Goal: Task Accomplishment & Management: Use online tool/utility

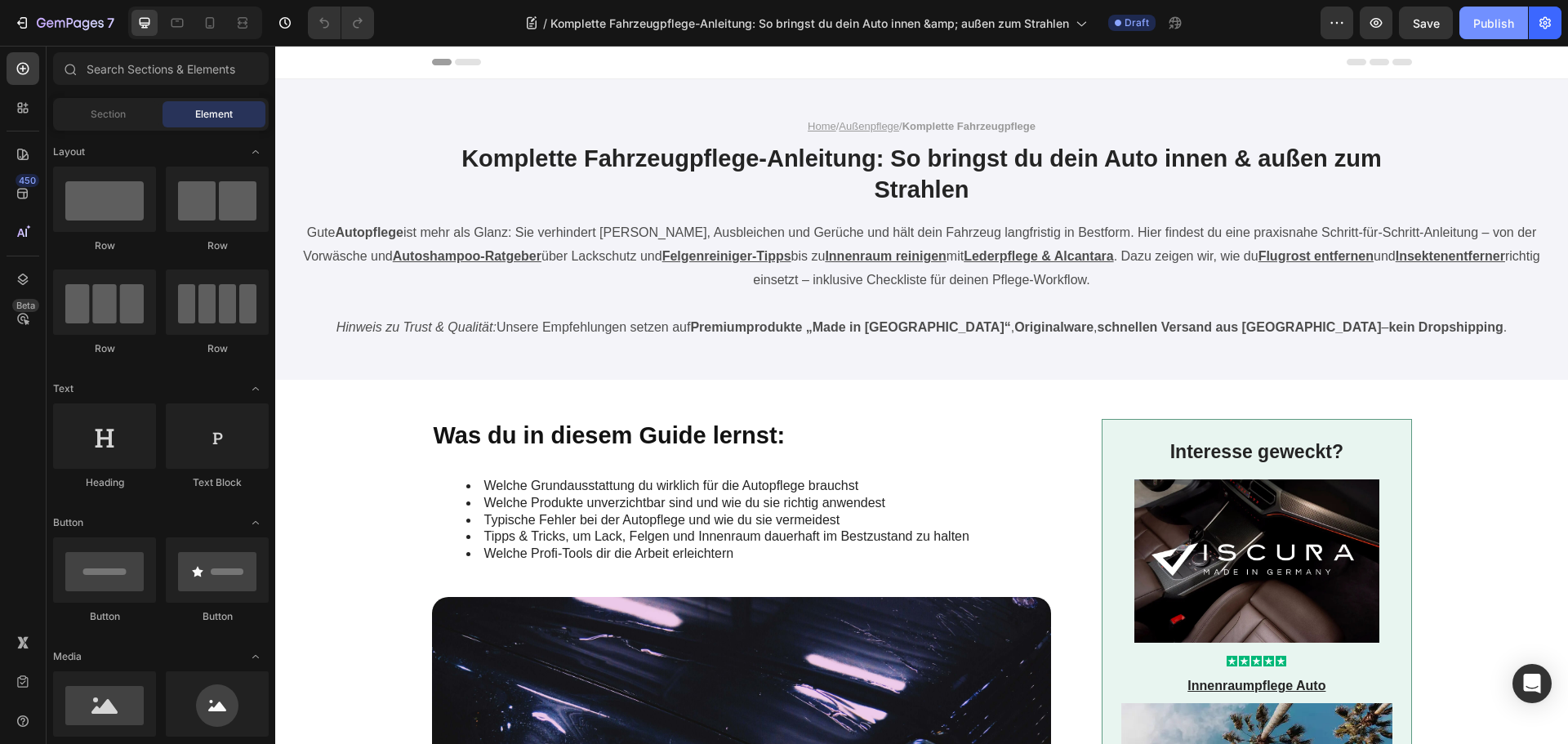
click at [1492, 9] on button "Publish" at bounding box center [1493, 22] width 68 height 32
click at [67, 27] on icon "button" at bounding box center [70, 22] width 6 height 10
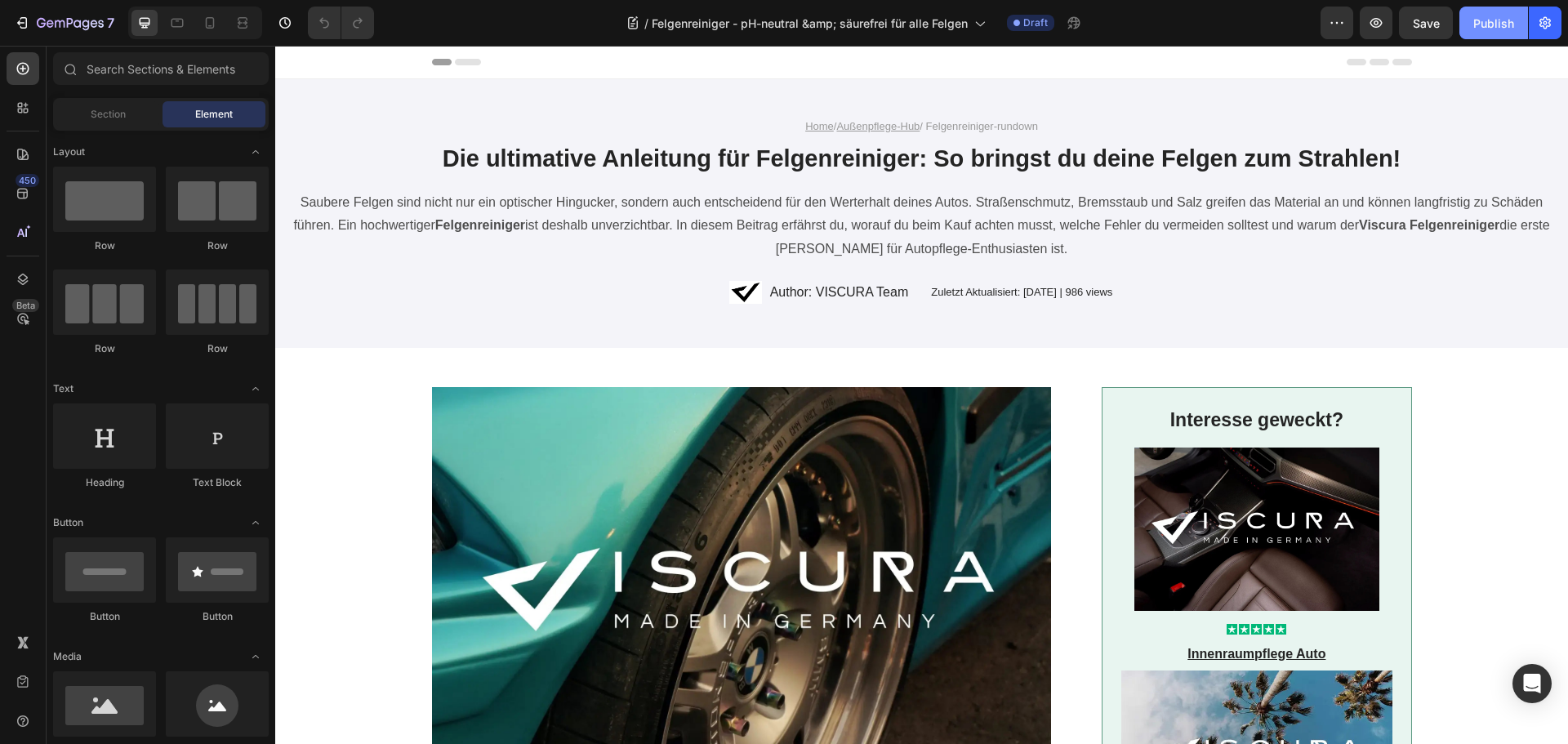
click at [1485, 20] on div "Publish" at bounding box center [1493, 23] width 41 height 18
click at [75, 17] on div "7" at bounding box center [76, 22] width 77 height 19
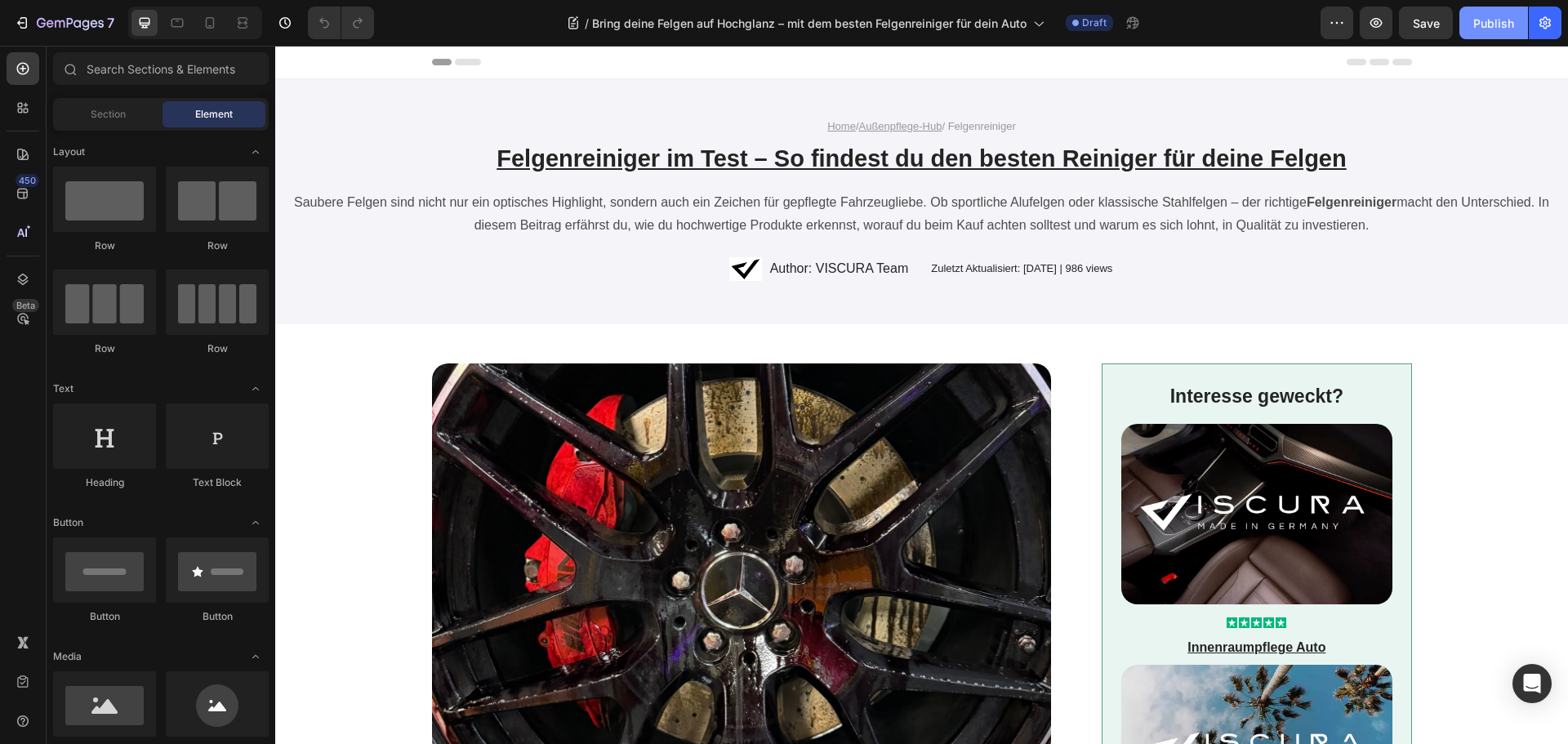
click at [1484, 30] on div "Publish" at bounding box center [1493, 23] width 41 height 18
click at [98, 18] on icon "button" at bounding box center [70, 24] width 67 height 14
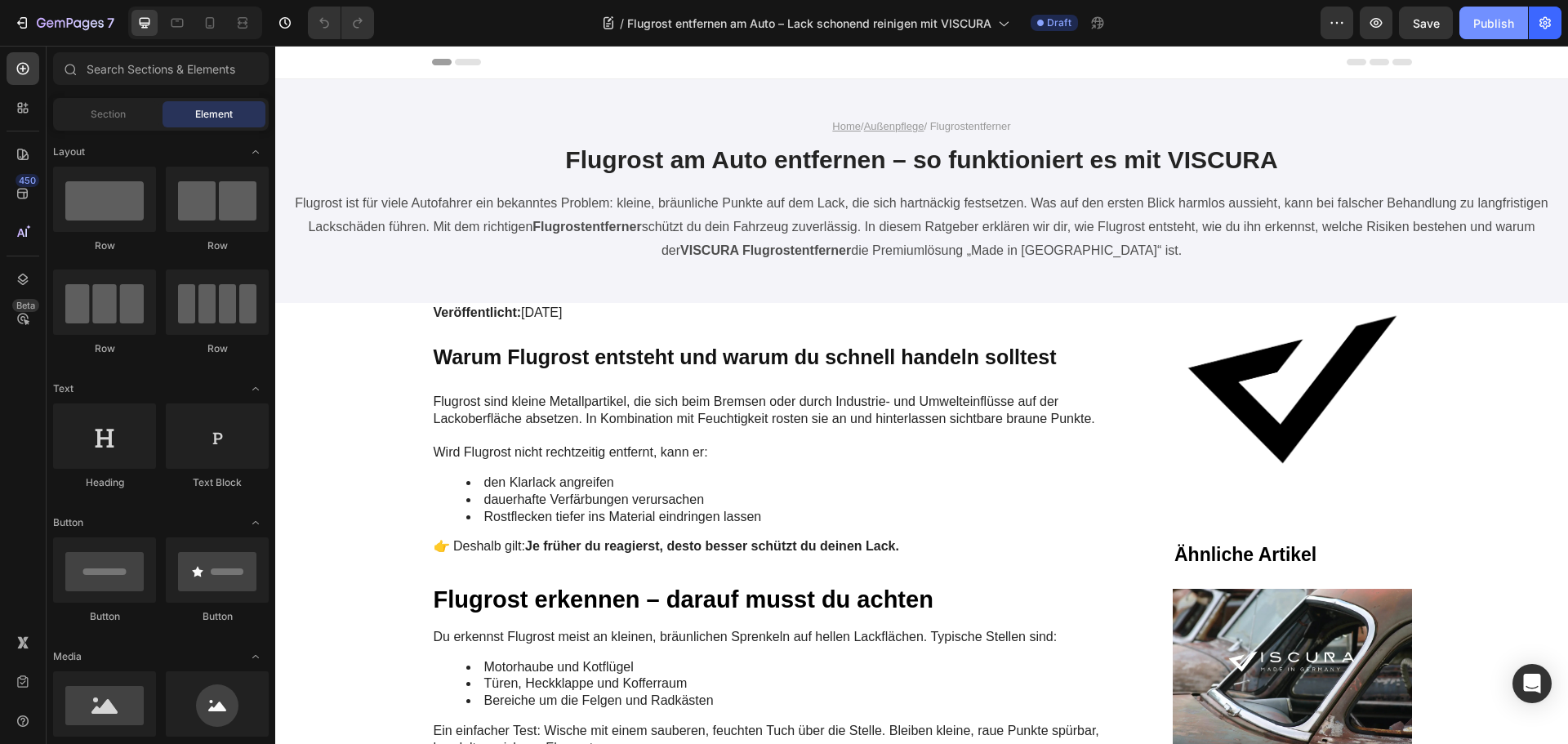
click at [1485, 30] on div "Publish" at bounding box center [1493, 23] width 41 height 18
click at [82, 25] on icon "button" at bounding box center [70, 24] width 67 height 14
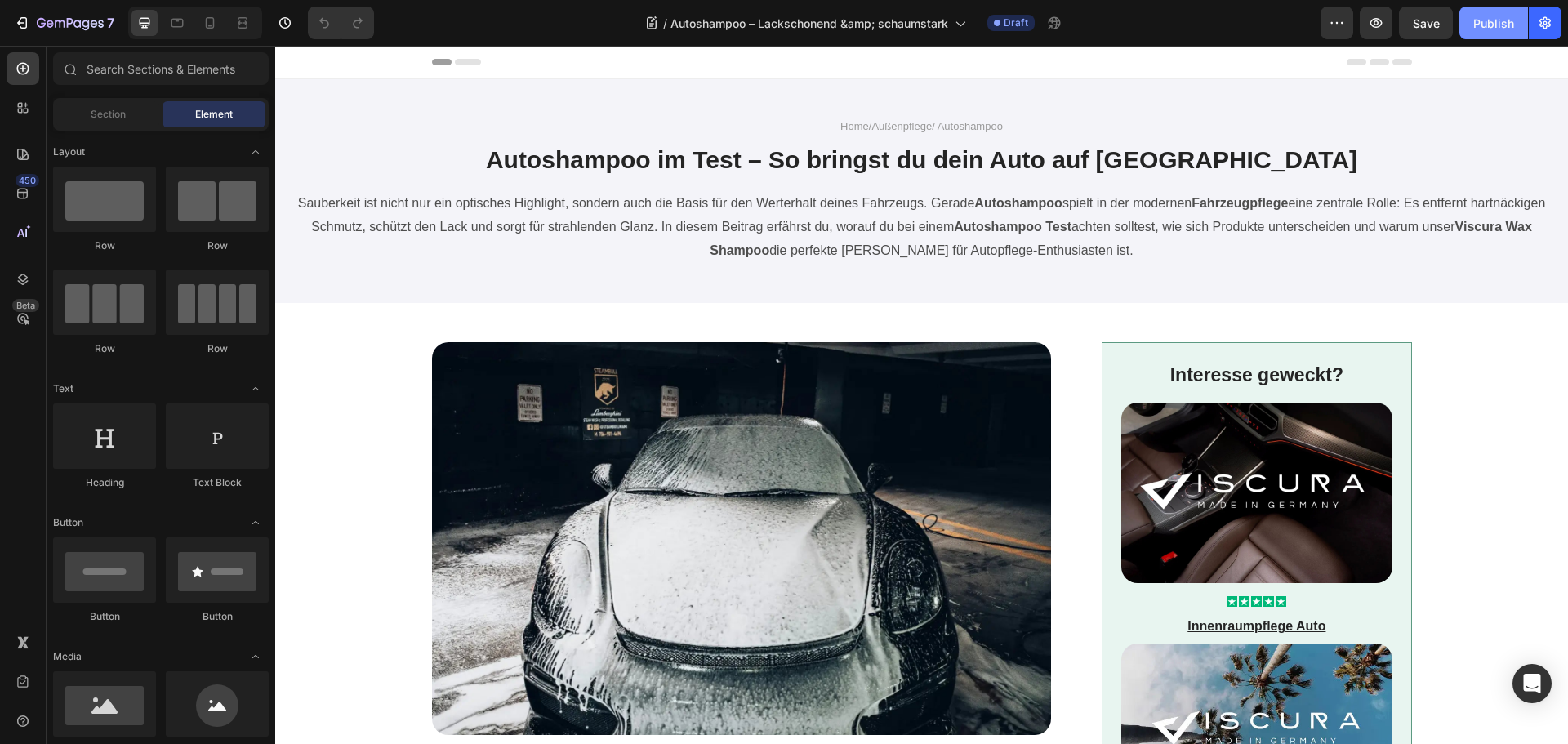
click at [1496, 18] on div "Publish" at bounding box center [1493, 23] width 41 height 18
click at [70, 12] on button "7" at bounding box center [64, 22] width 115 height 32
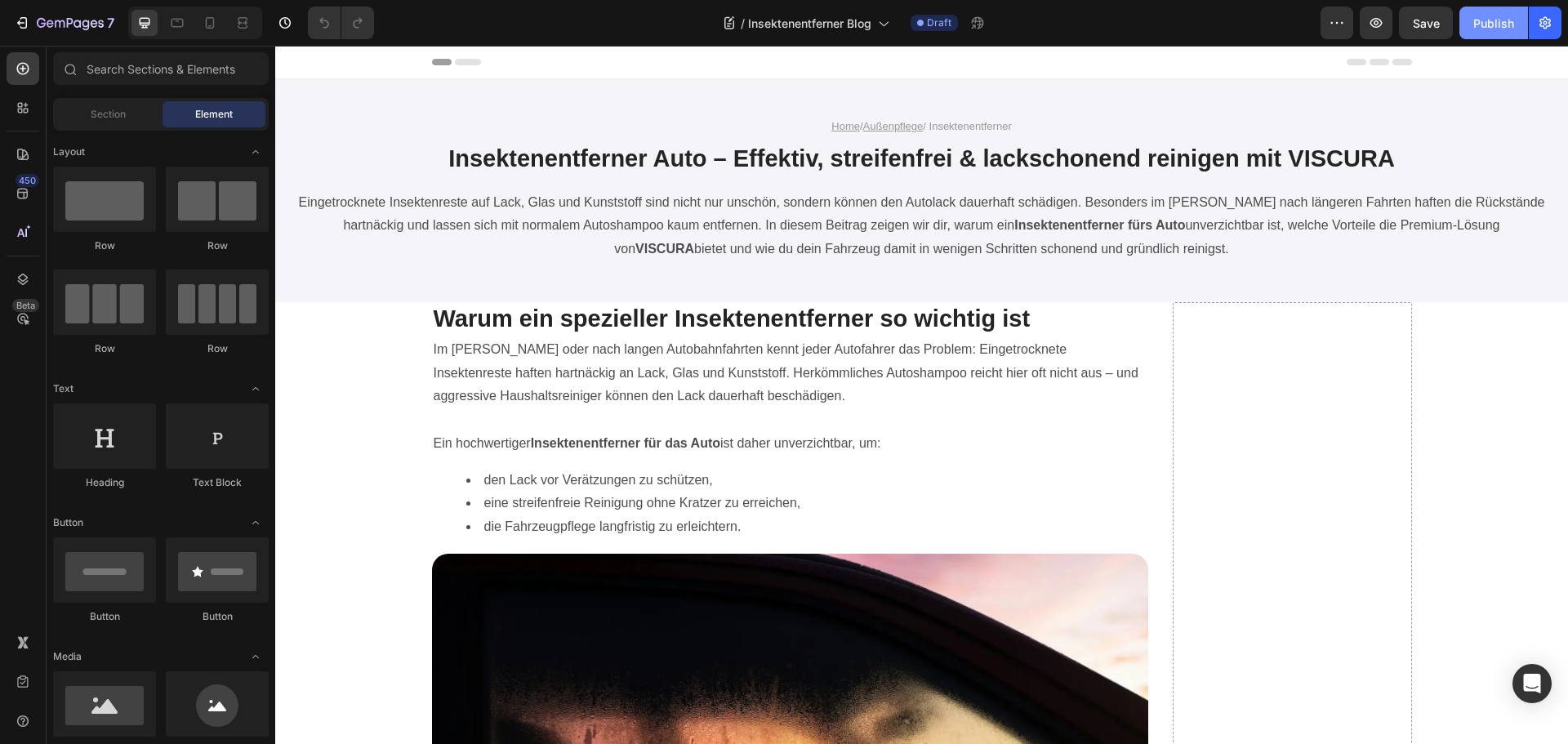
click at [1503, 20] on div "Publish" at bounding box center [1493, 23] width 41 height 18
click at [70, 18] on icon "button" at bounding box center [70, 24] width 67 height 14
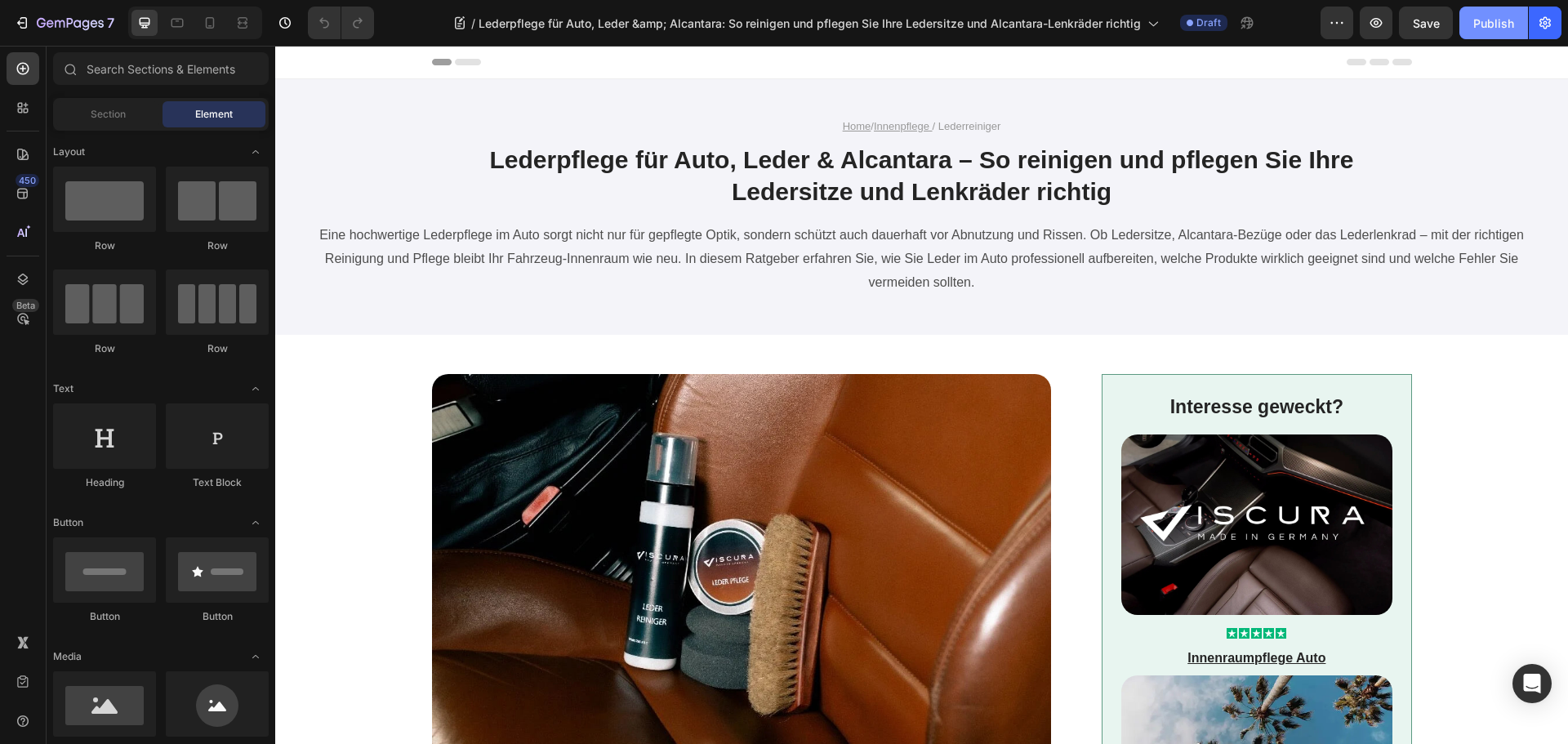
click at [1499, 19] on div "Publish" at bounding box center [1493, 23] width 41 height 18
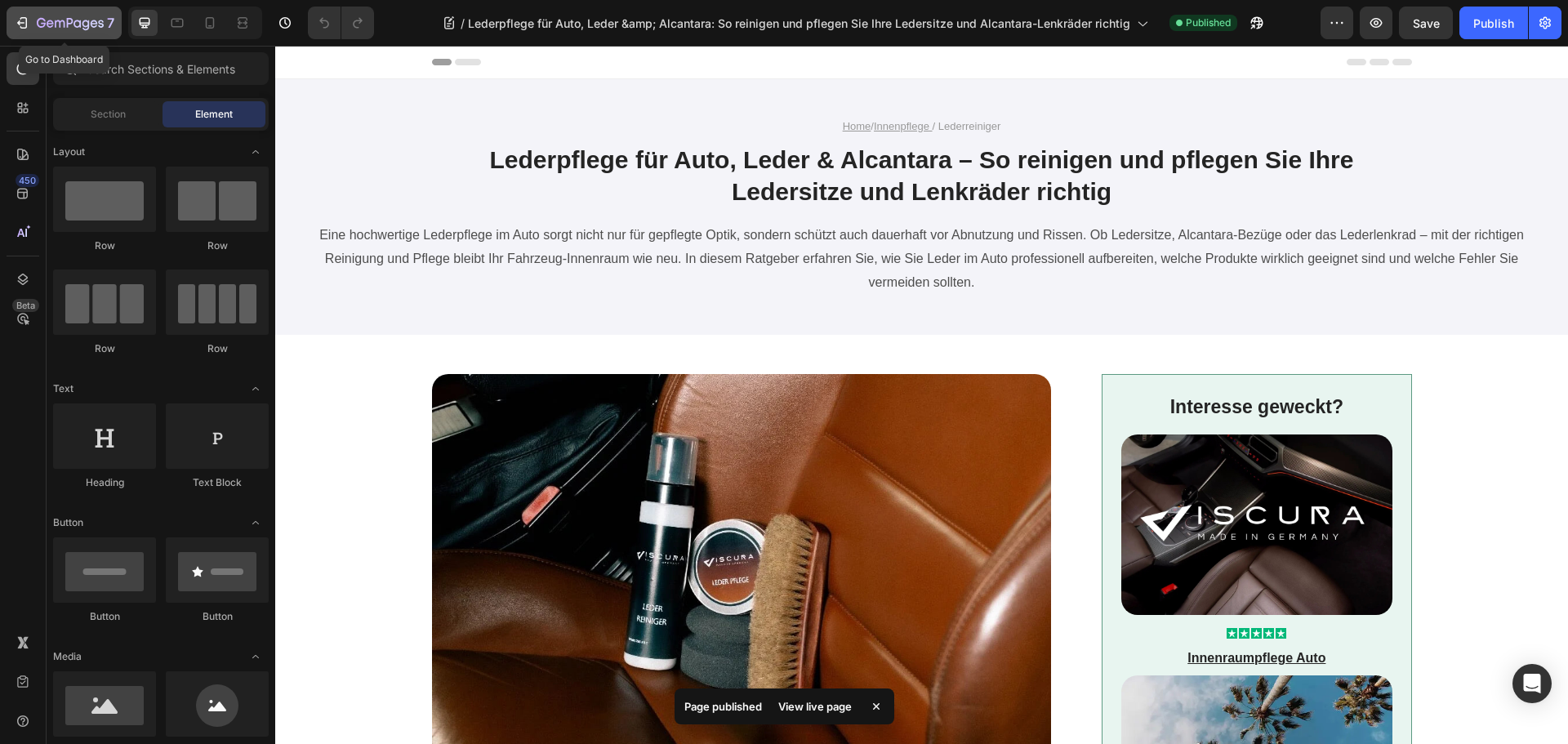
click at [65, 21] on icon "button" at bounding box center [70, 24] width 67 height 14
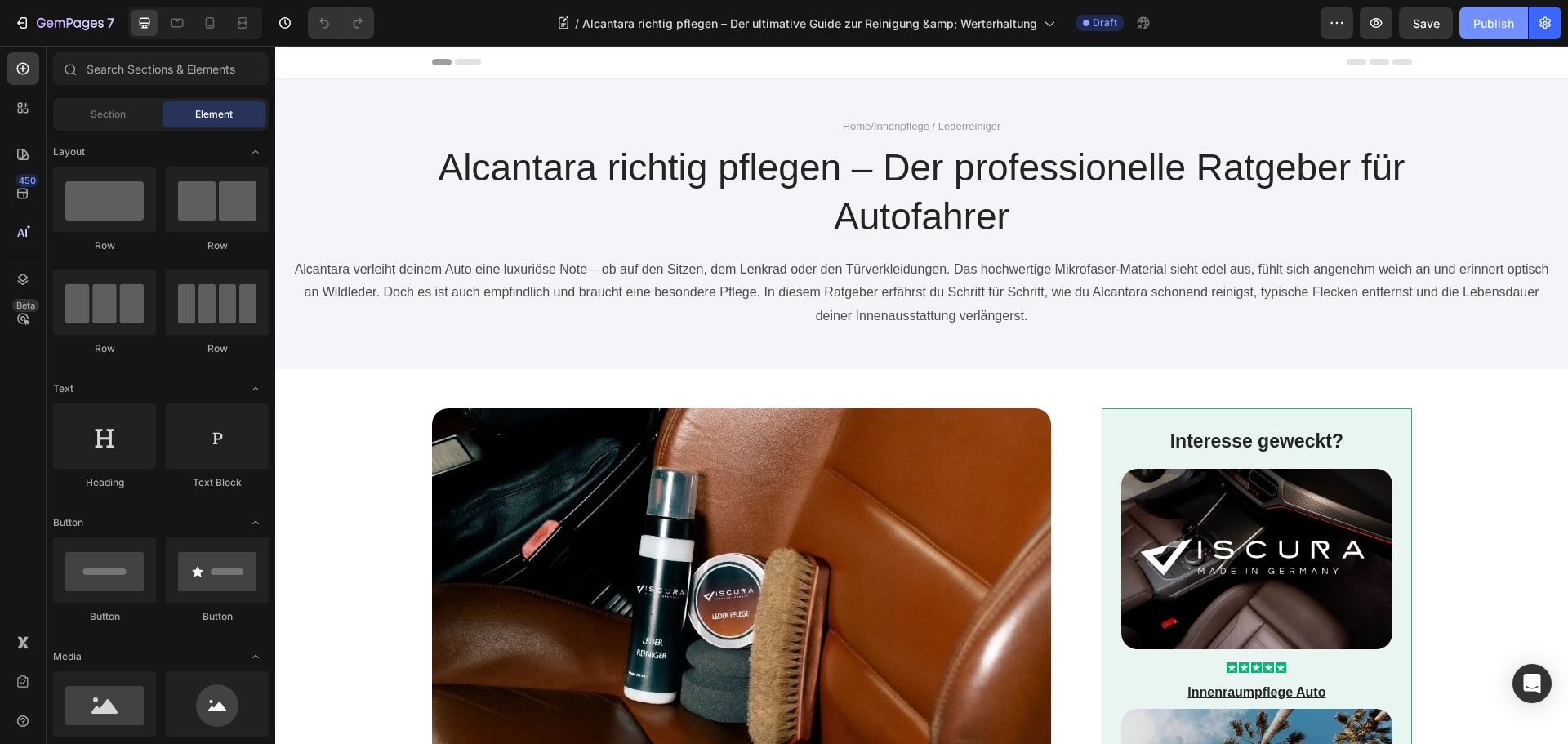
click at [1491, 29] on div "Publish" at bounding box center [1493, 23] width 41 height 18
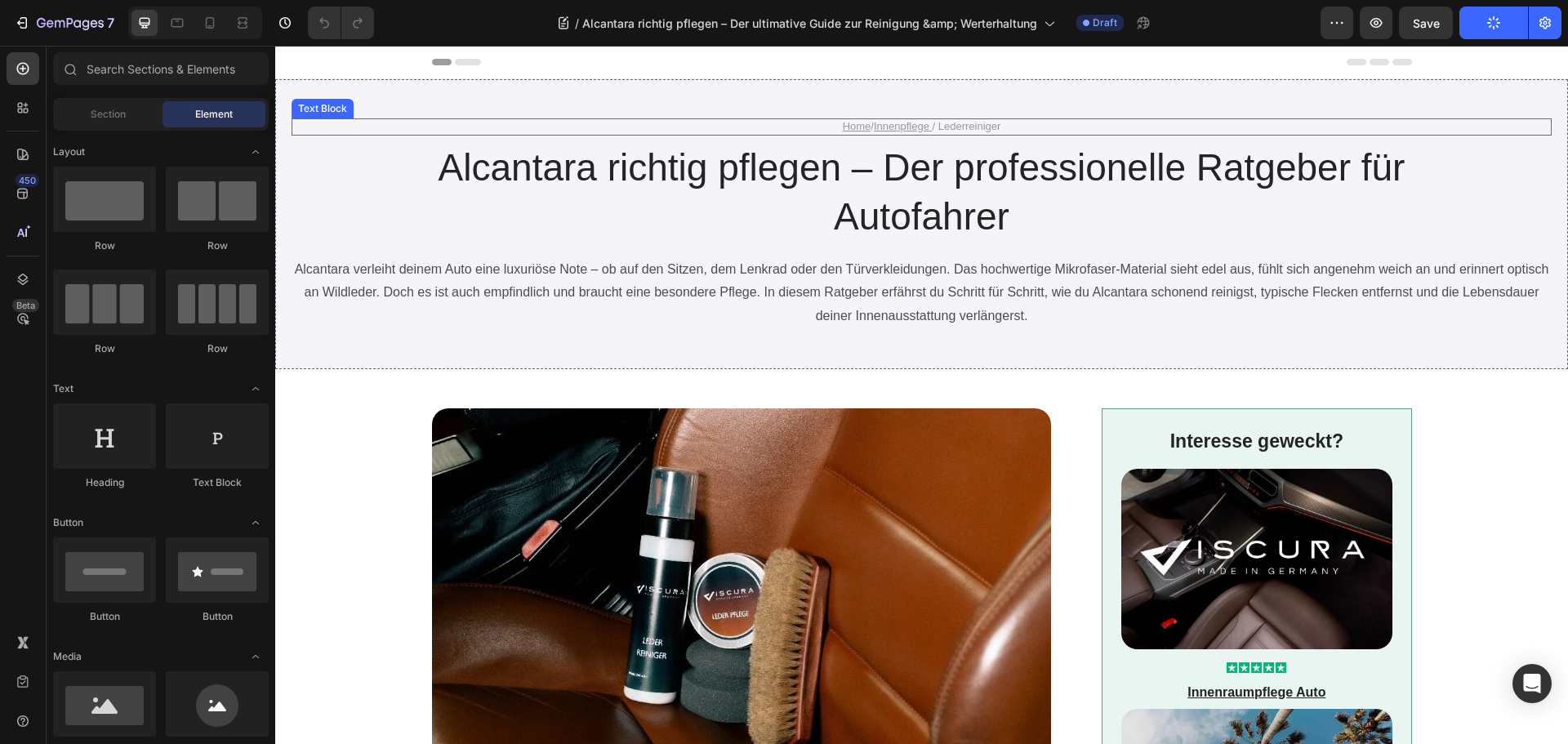
click at [965, 123] on p "Home / Innenpflege / Lederreiniger" at bounding box center [921, 126] width 977 height 14
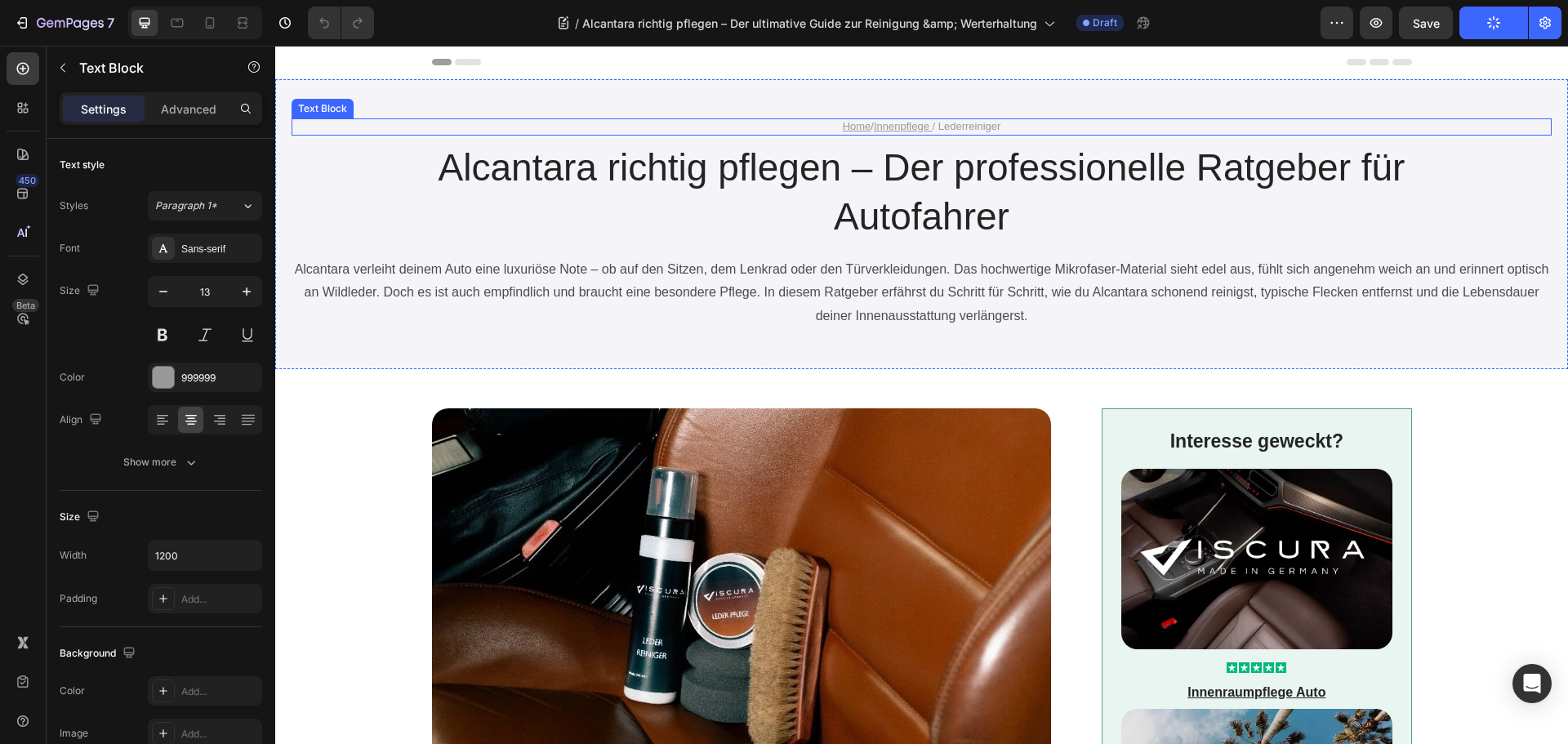
click at [965, 123] on p "Home / Innenpflege / Lederreiniger" at bounding box center [921, 126] width 977 height 14
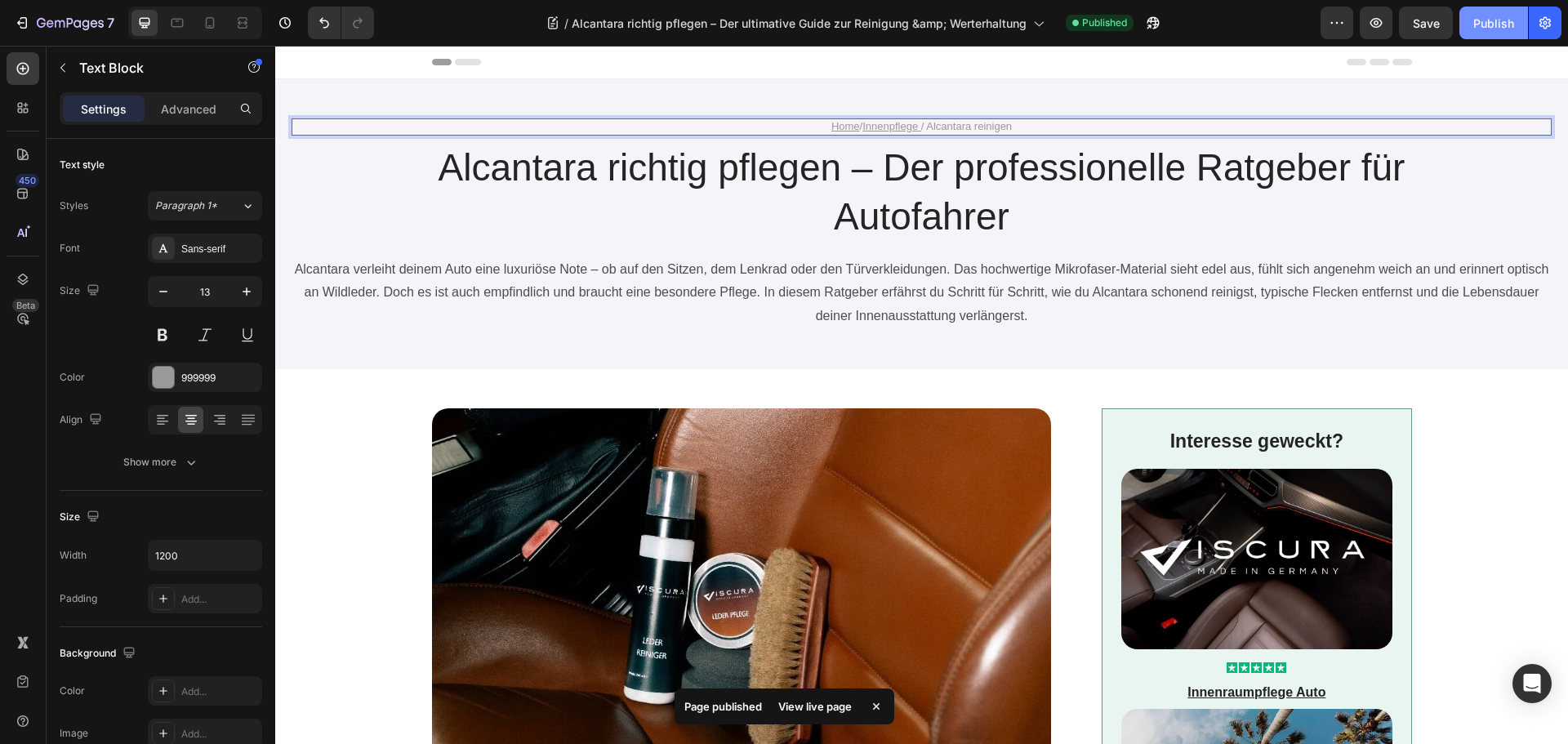
click at [1482, 9] on button "Publish" at bounding box center [1493, 22] width 68 height 32
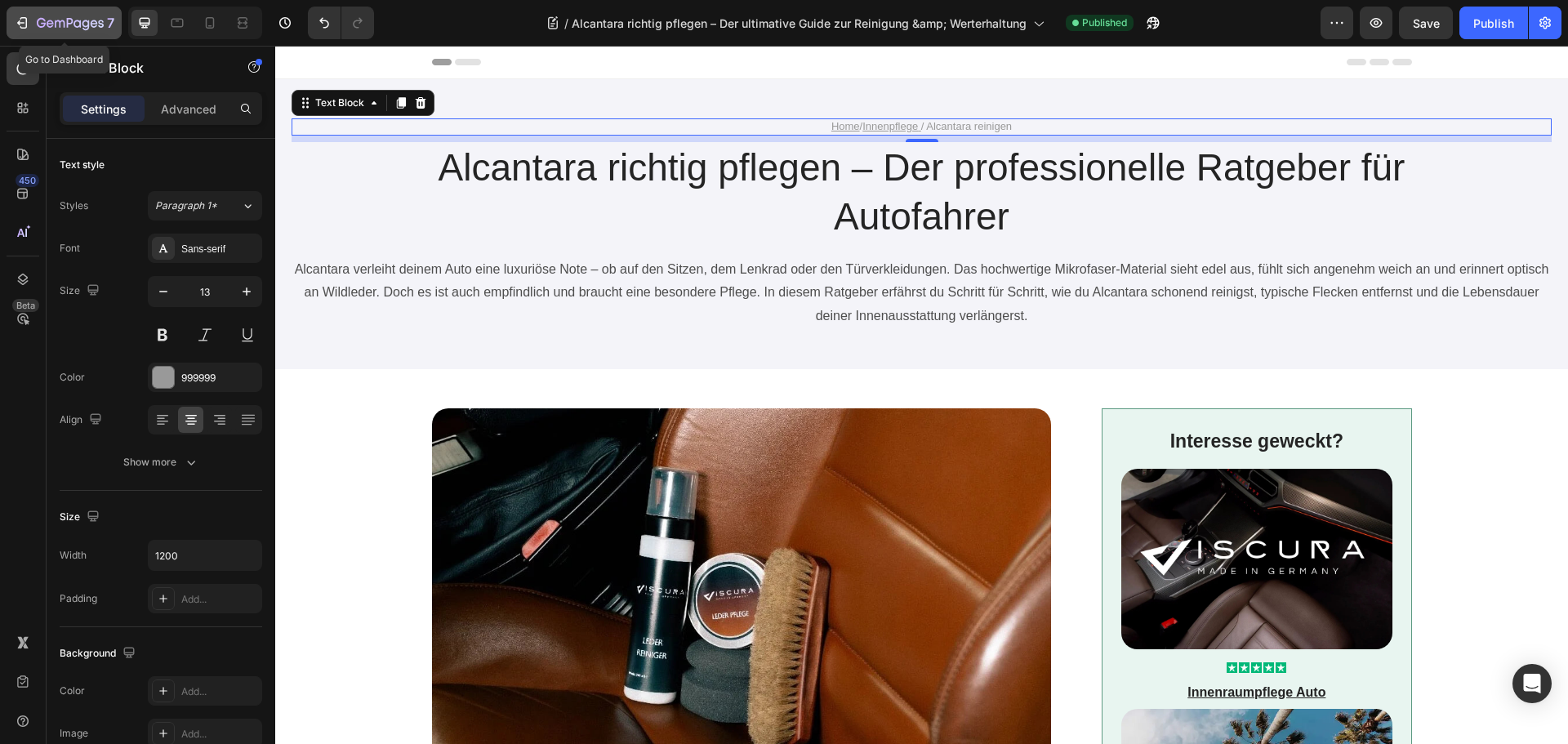
click at [102, 17] on div "7" at bounding box center [76, 22] width 77 height 19
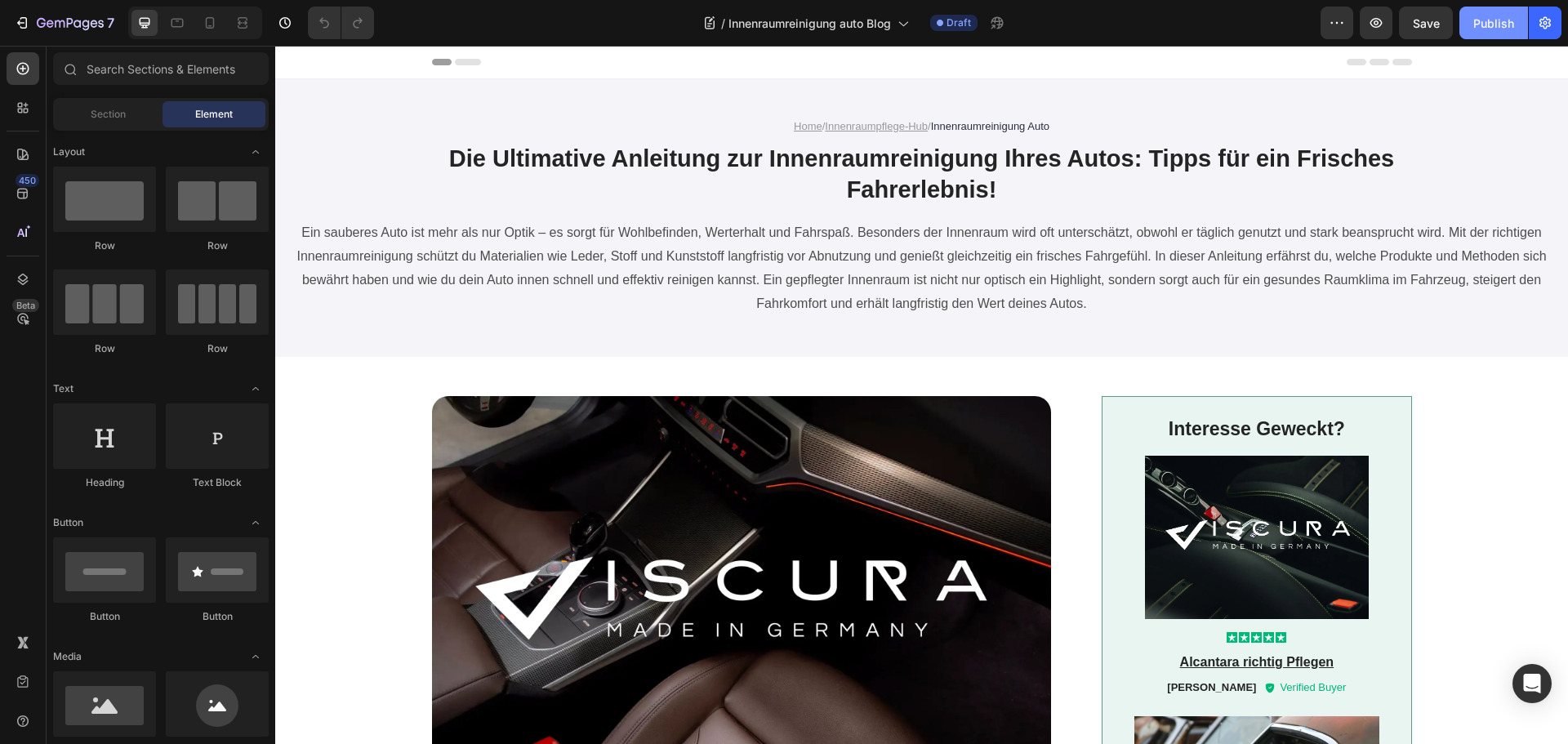
click at [1490, 16] on div "Publish" at bounding box center [1493, 23] width 41 height 18
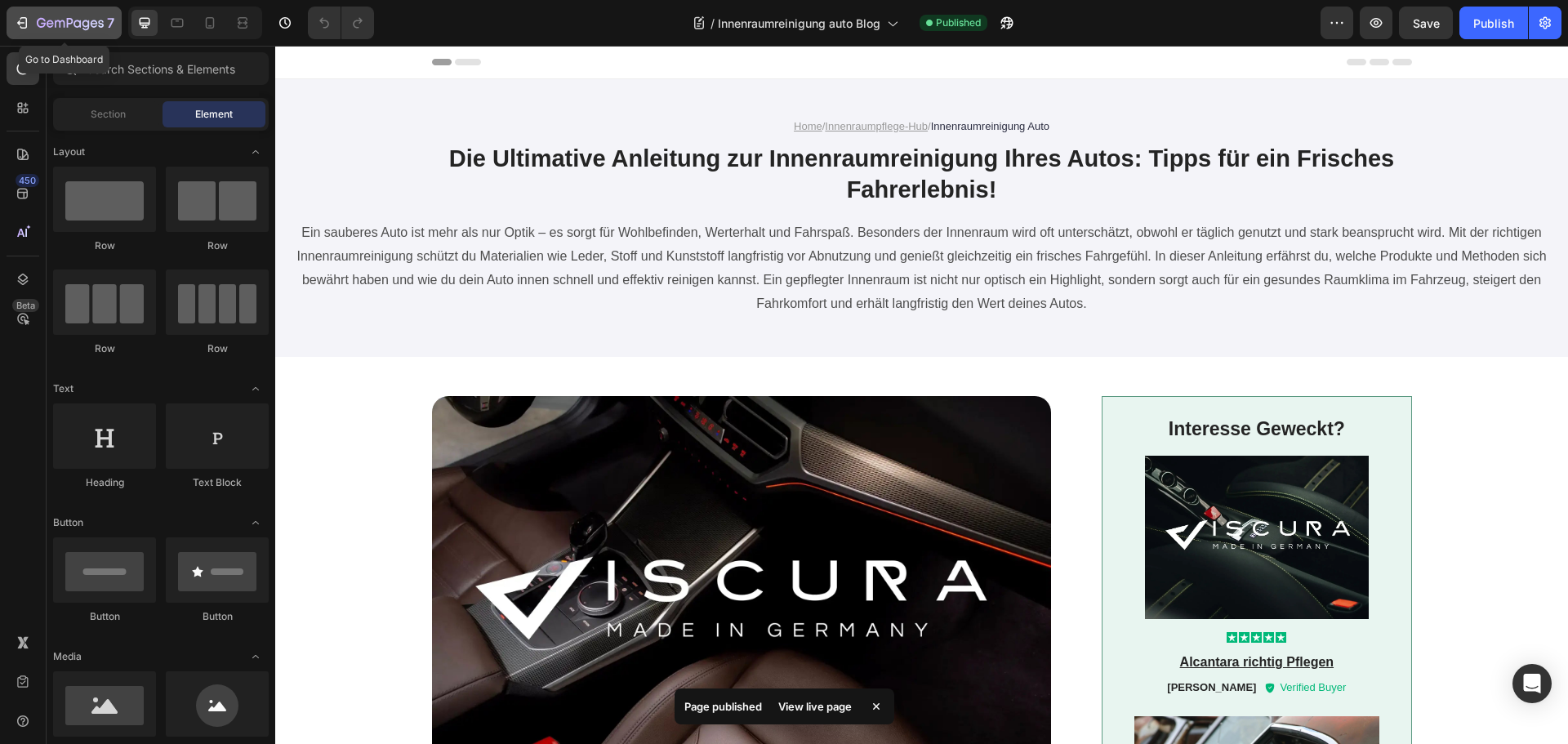
click at [86, 30] on icon "button" at bounding box center [86, 25] width 7 height 11
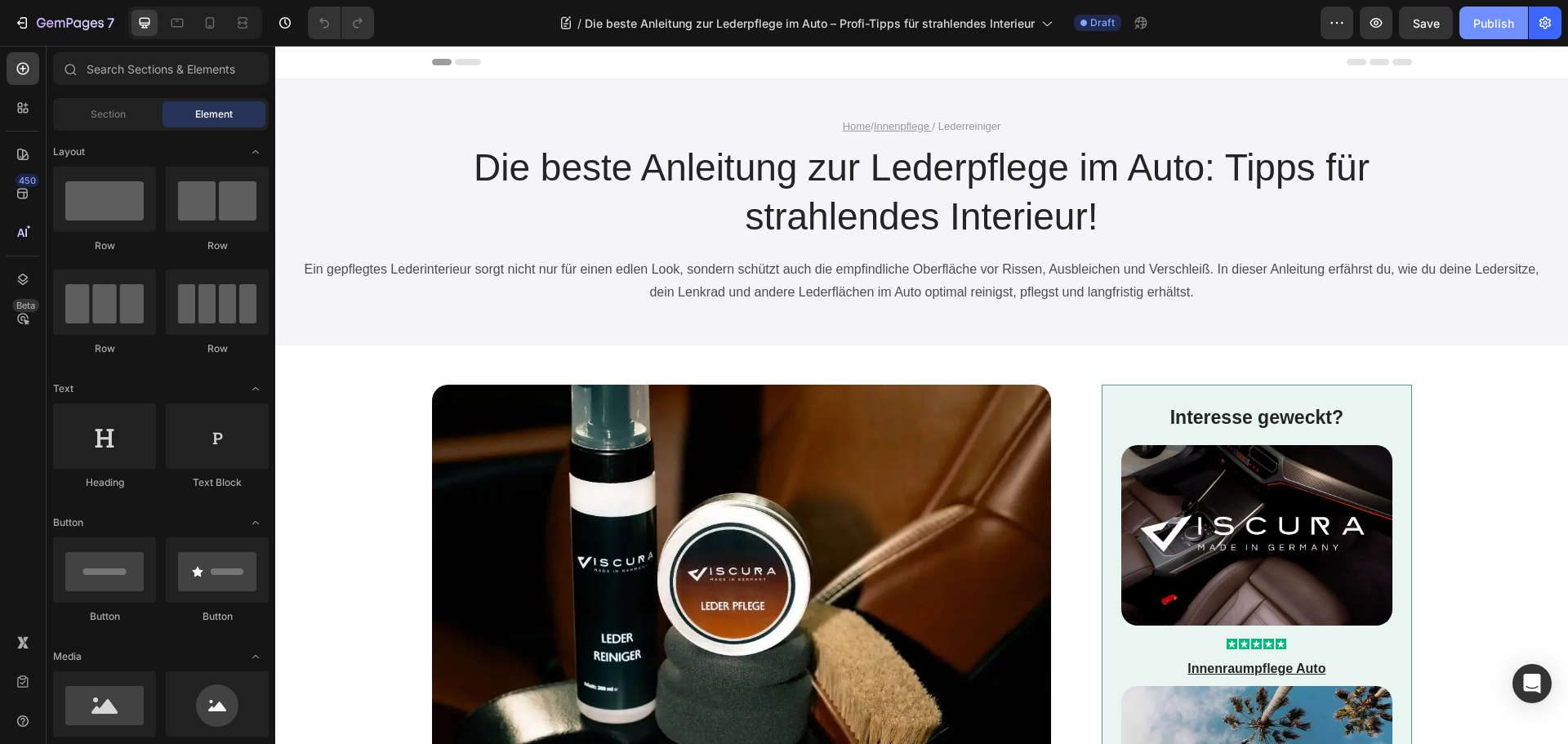
click at [1503, 16] on div "Publish" at bounding box center [1493, 23] width 41 height 18
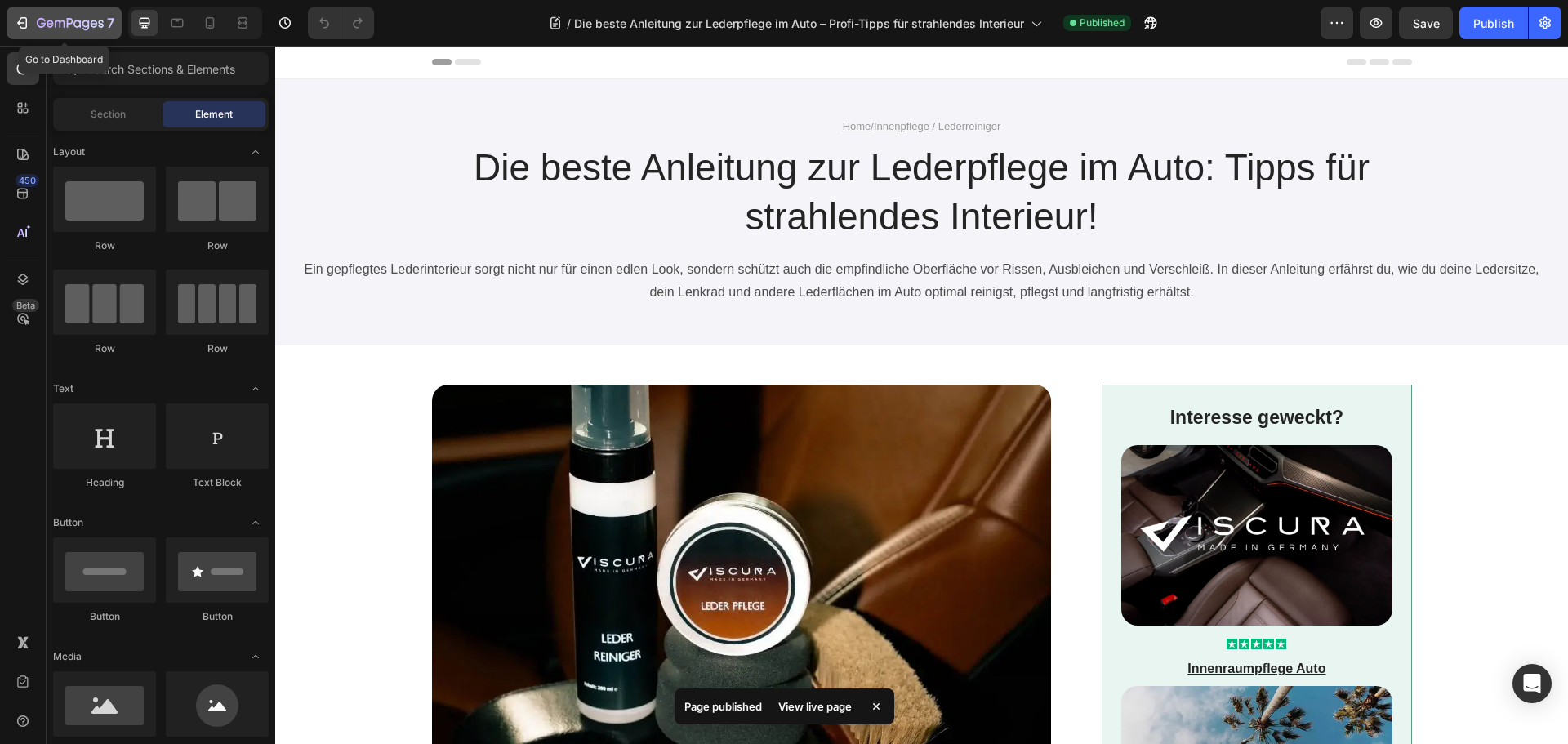
click at [66, 21] on icon "button" at bounding box center [70, 24] width 67 height 14
